Goal: Find specific page/section: Find specific page/section

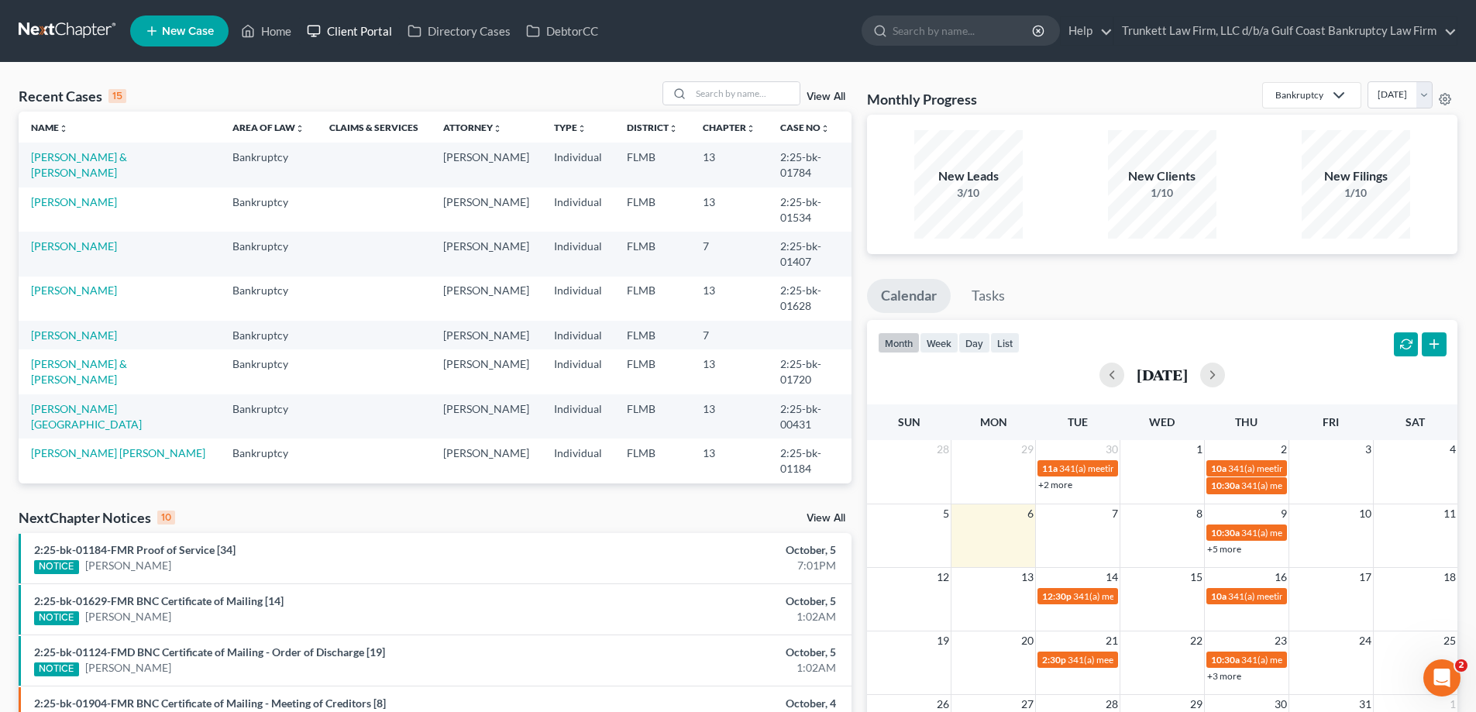
click at [364, 26] on link "Client Portal" at bounding box center [349, 31] width 101 height 28
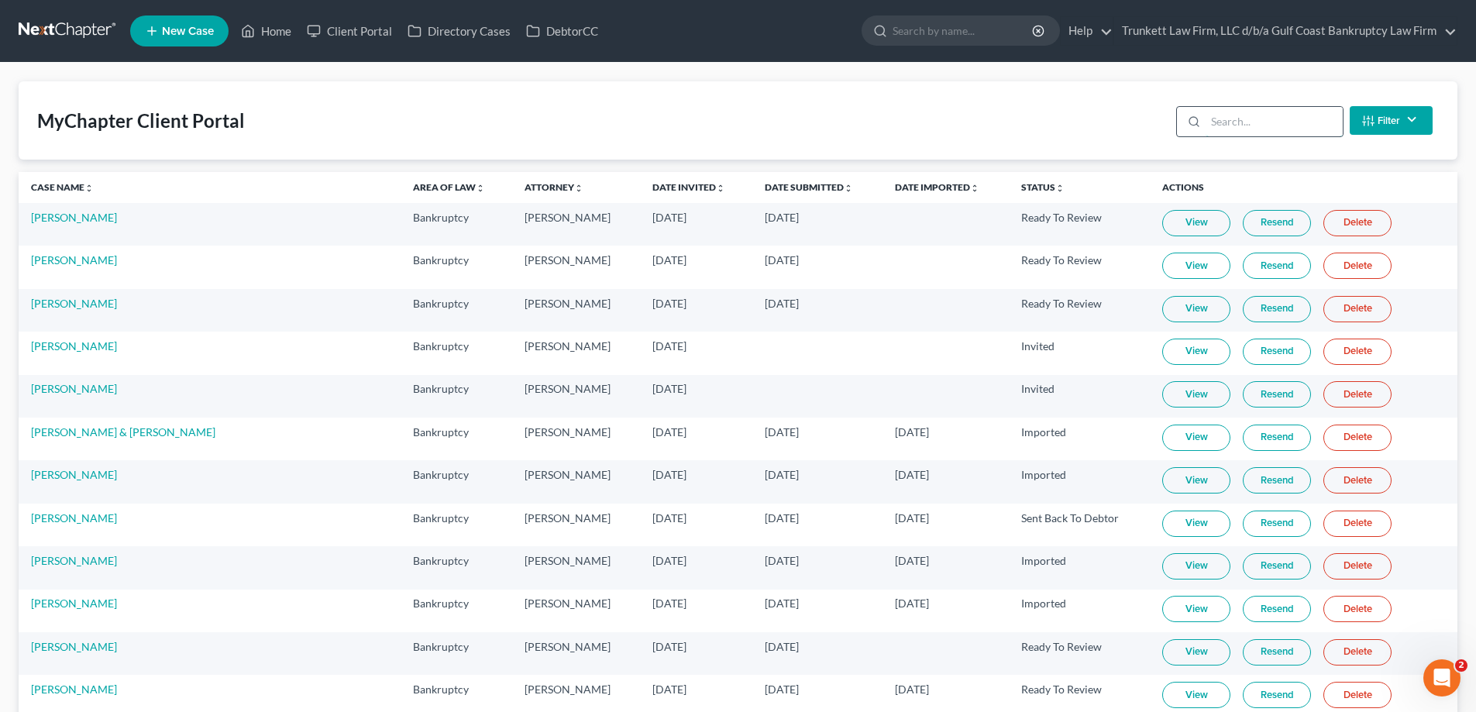
click at [1224, 123] on input "search" at bounding box center [1274, 121] width 137 height 29
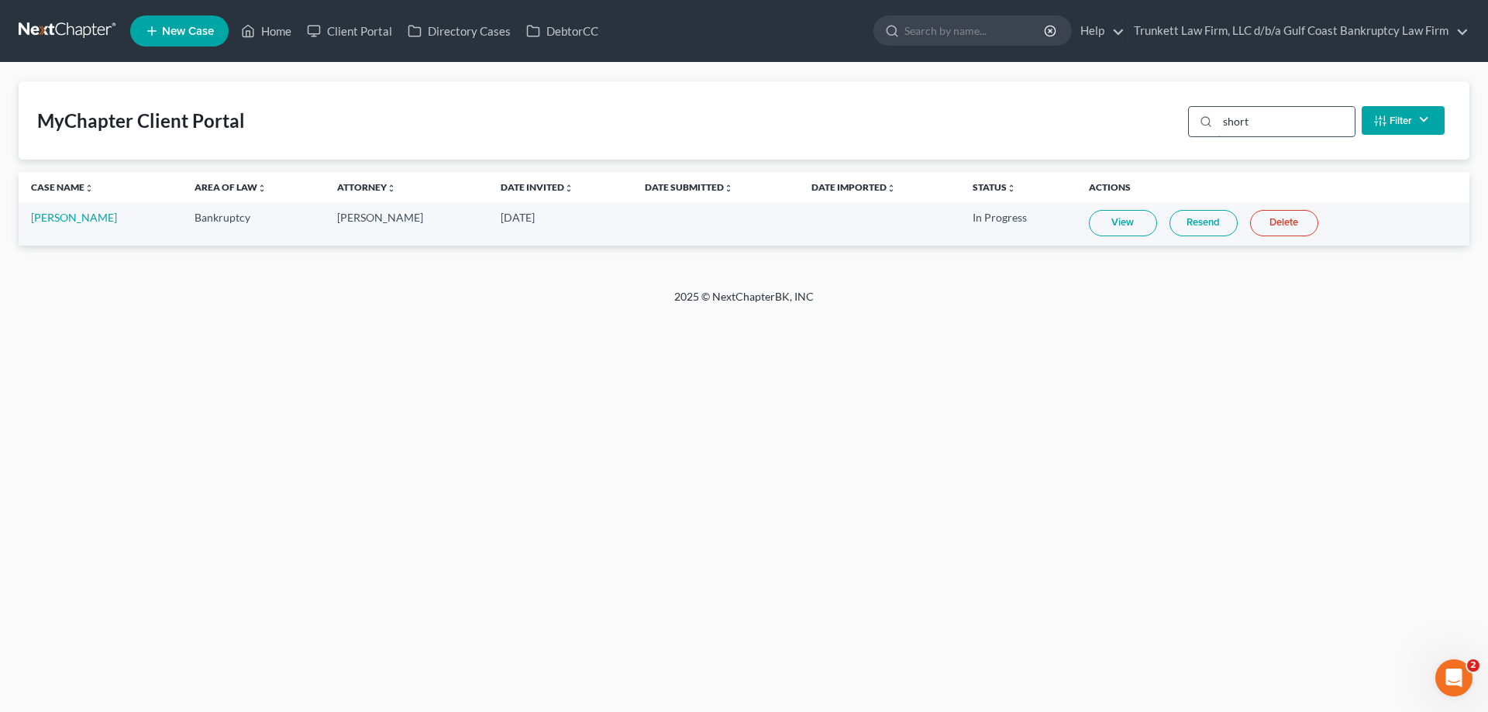
click at [1275, 122] on input "short" at bounding box center [1285, 121] width 137 height 29
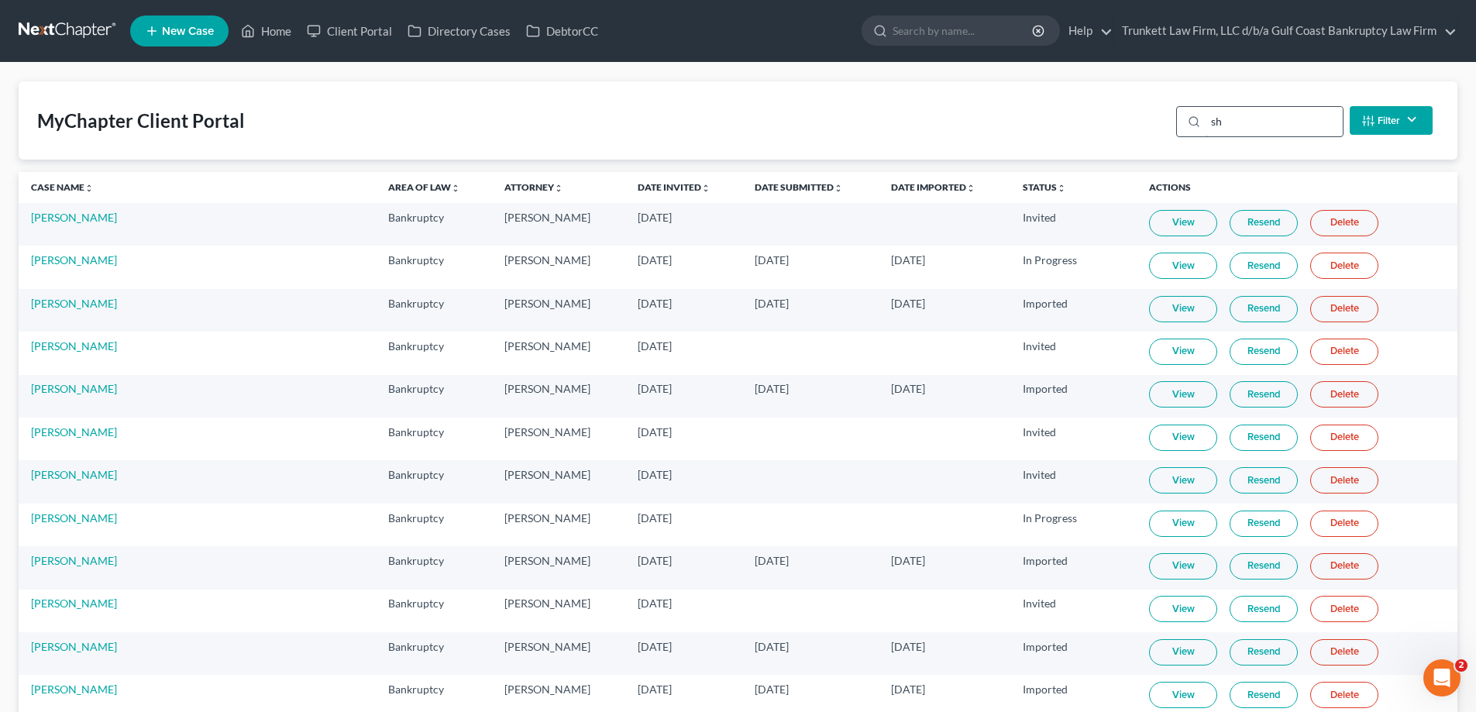
type input "s"
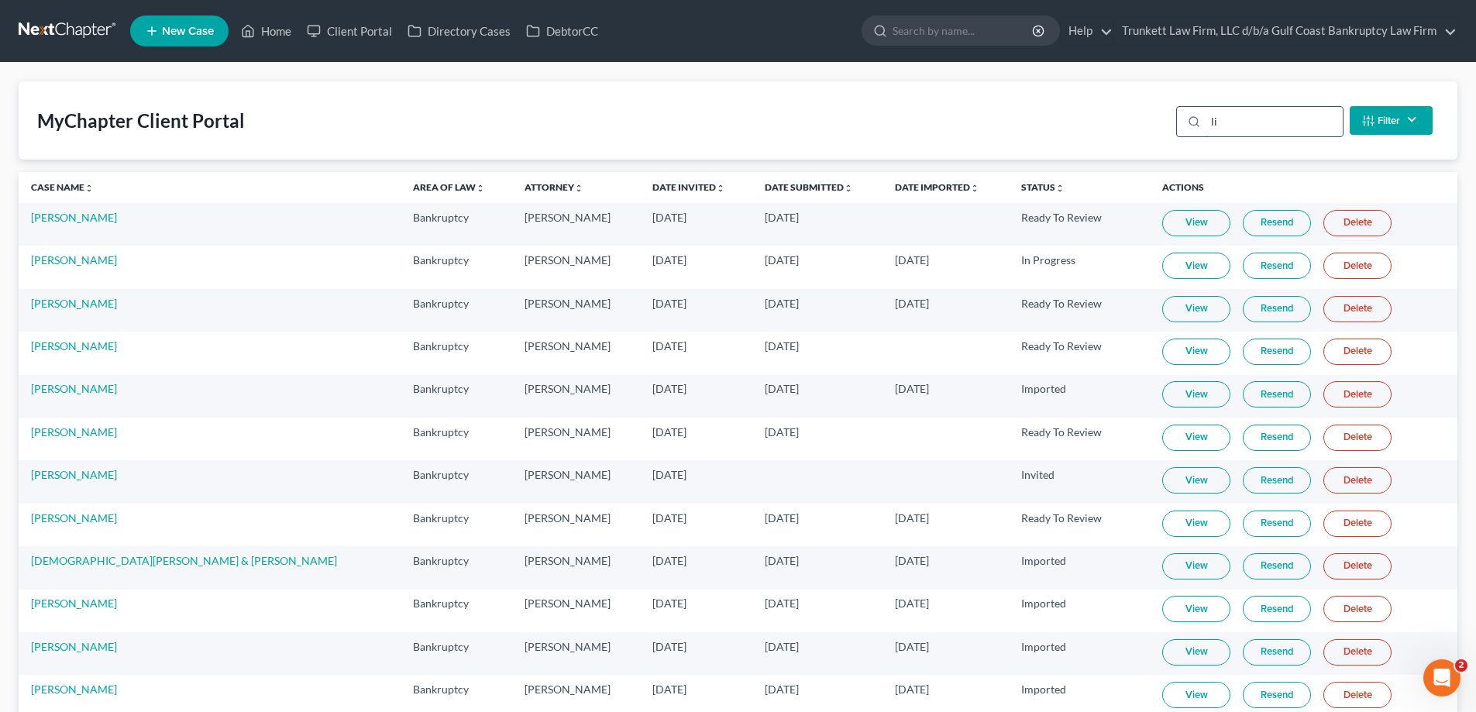
type input "l"
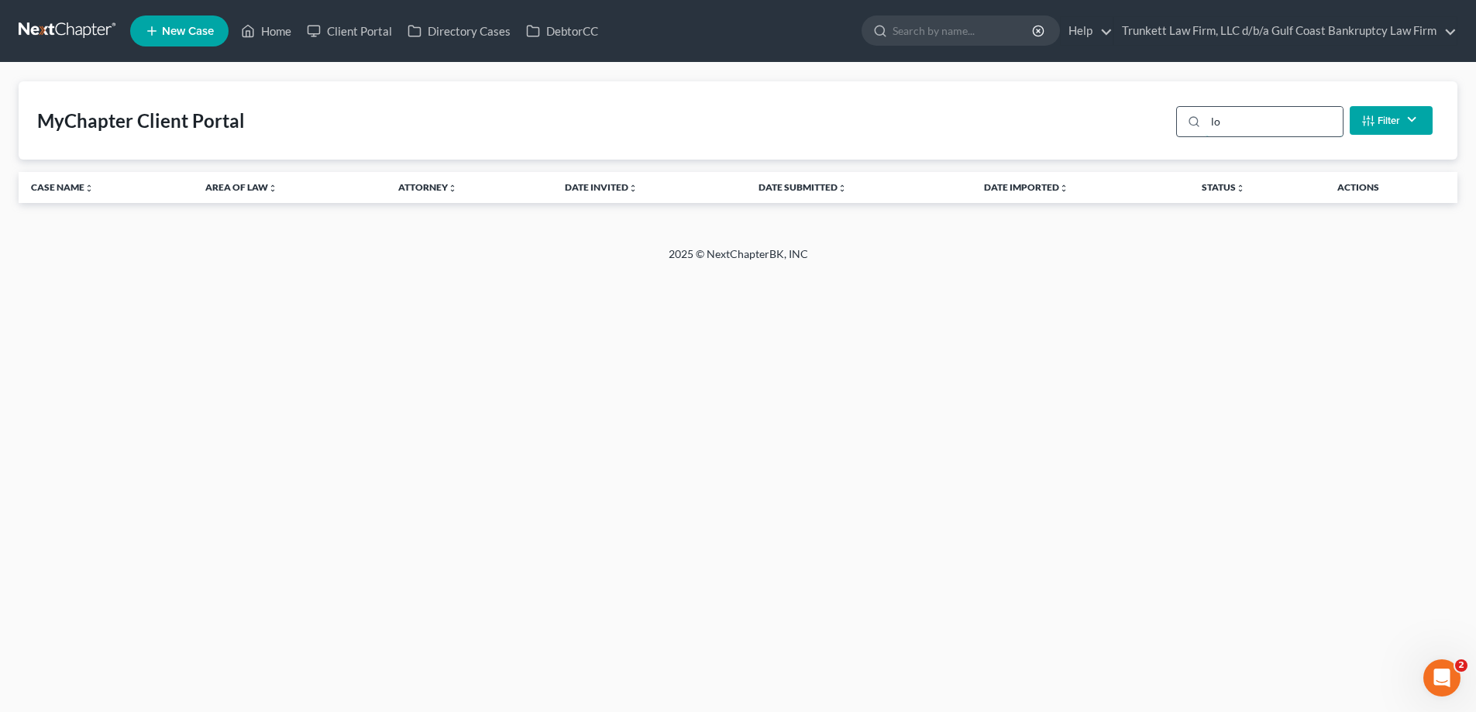
type input "l"
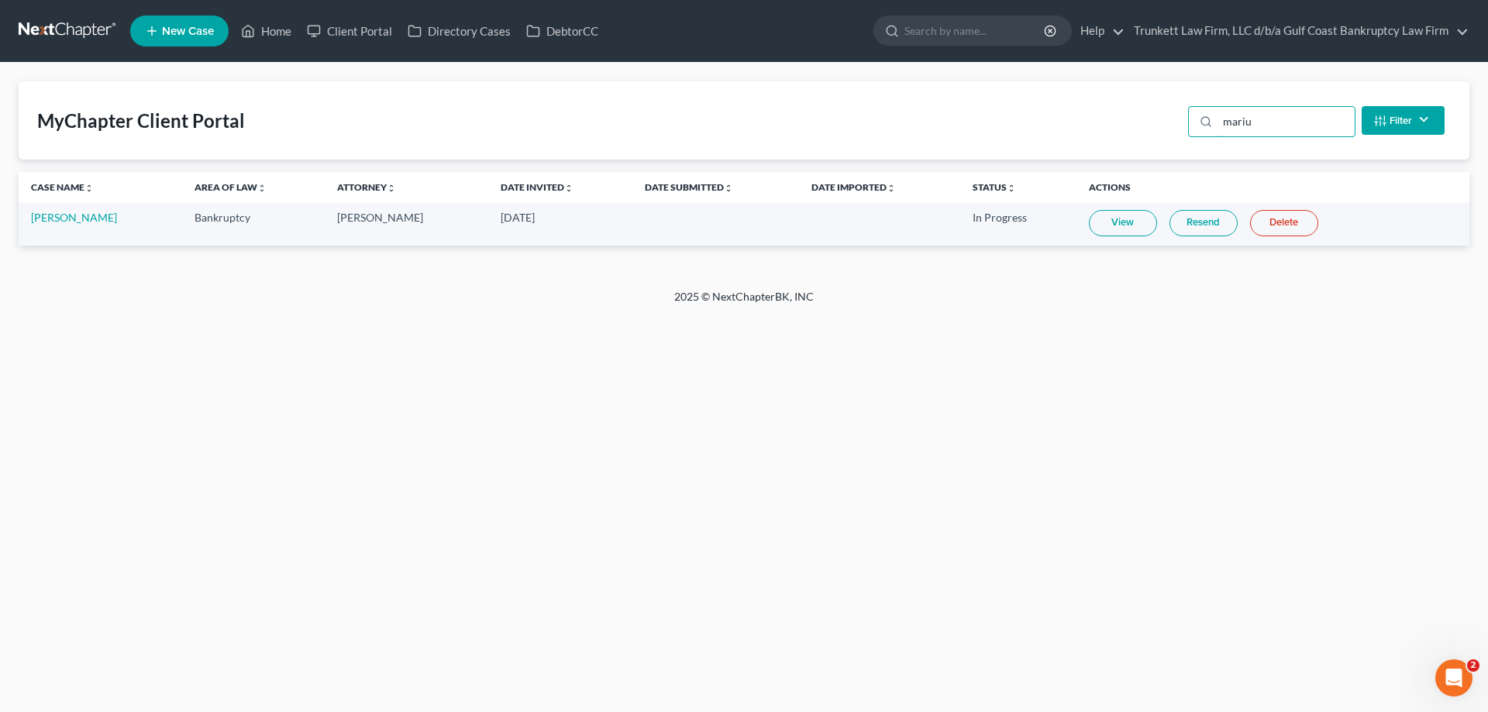
type input "mariu"
click at [267, 36] on link "Home" at bounding box center [266, 31] width 66 height 28
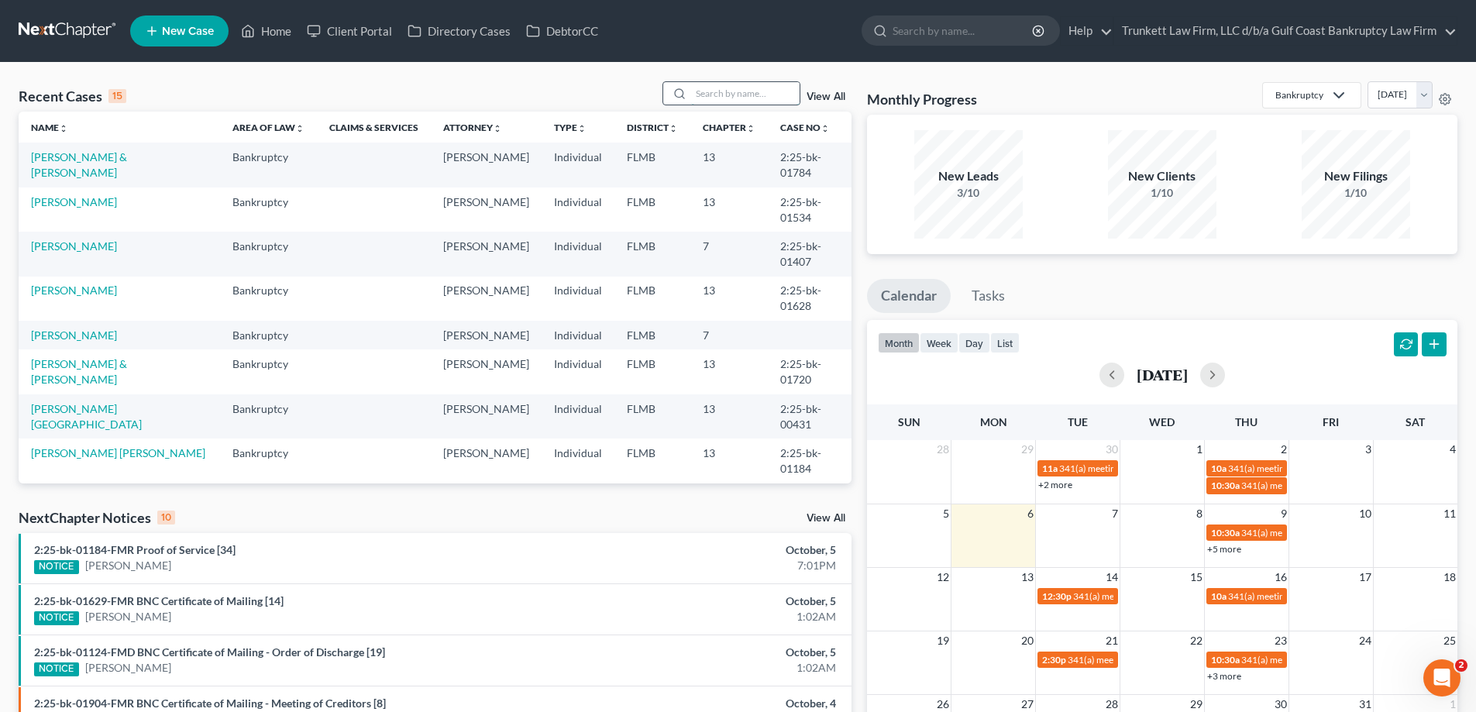
click at [743, 99] on input "search" at bounding box center [745, 93] width 108 height 22
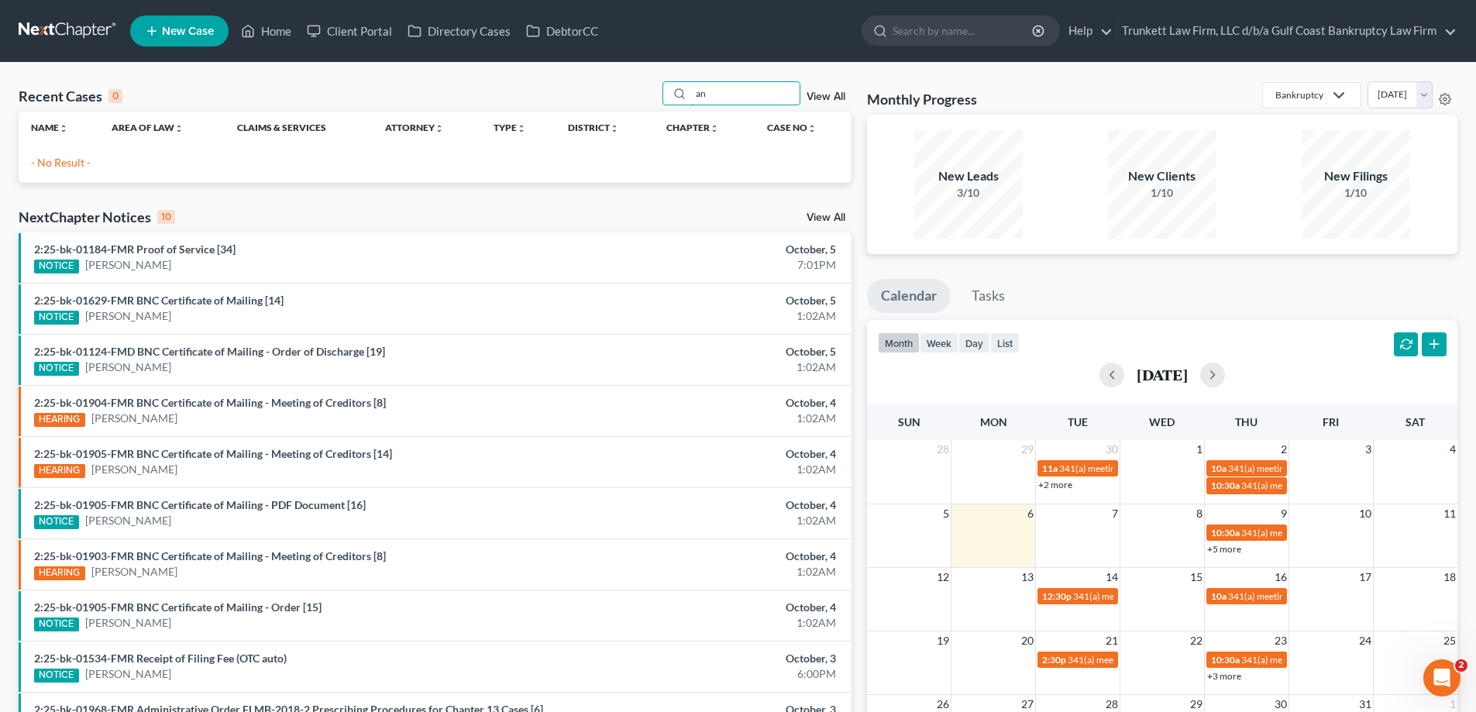
type input "a"
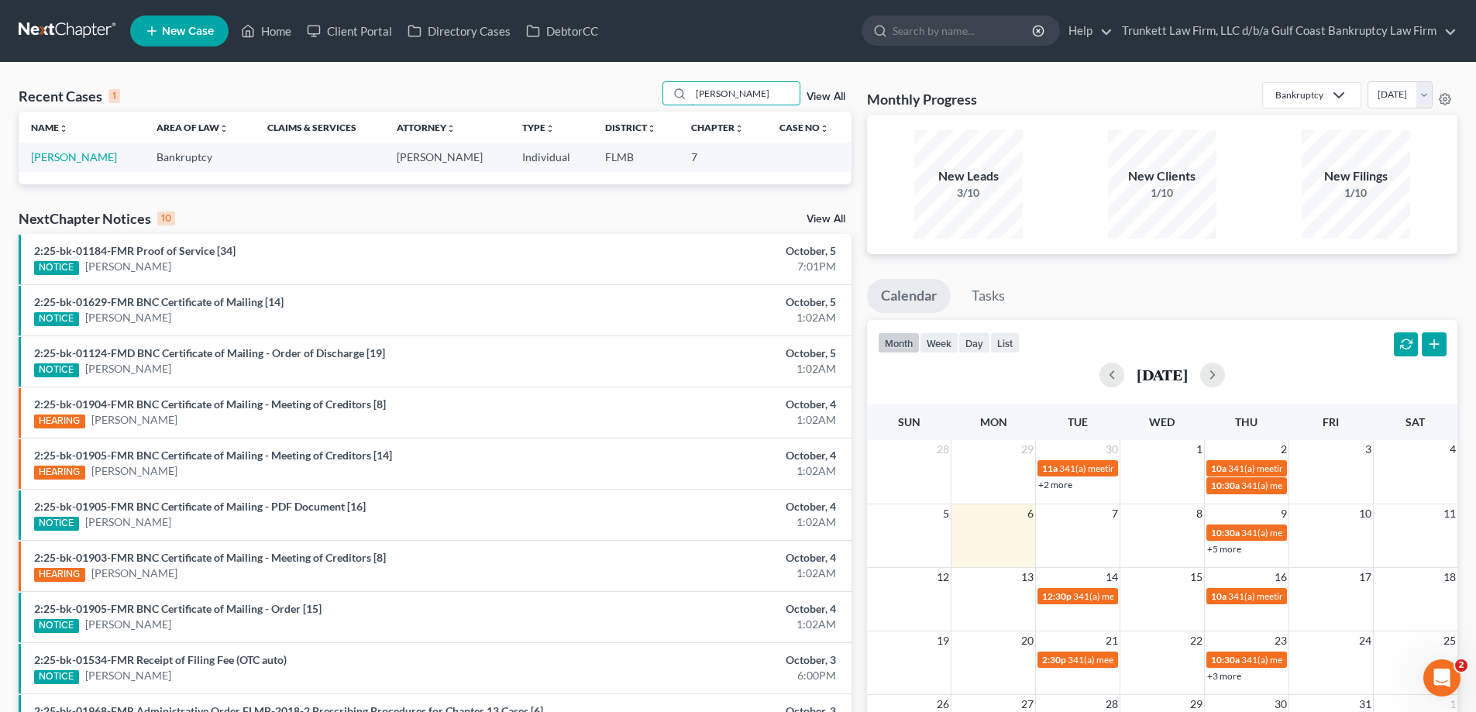
drag, startPoint x: 743, startPoint y: 90, endPoint x: 595, endPoint y: 95, distance: 148.1
click at [595, 95] on div "Recent Cases 1 [PERSON_NAME] View All" at bounding box center [435, 96] width 833 height 30
type input "[PERSON_NAME]"
